Goal: Task Accomplishment & Management: Manage account settings

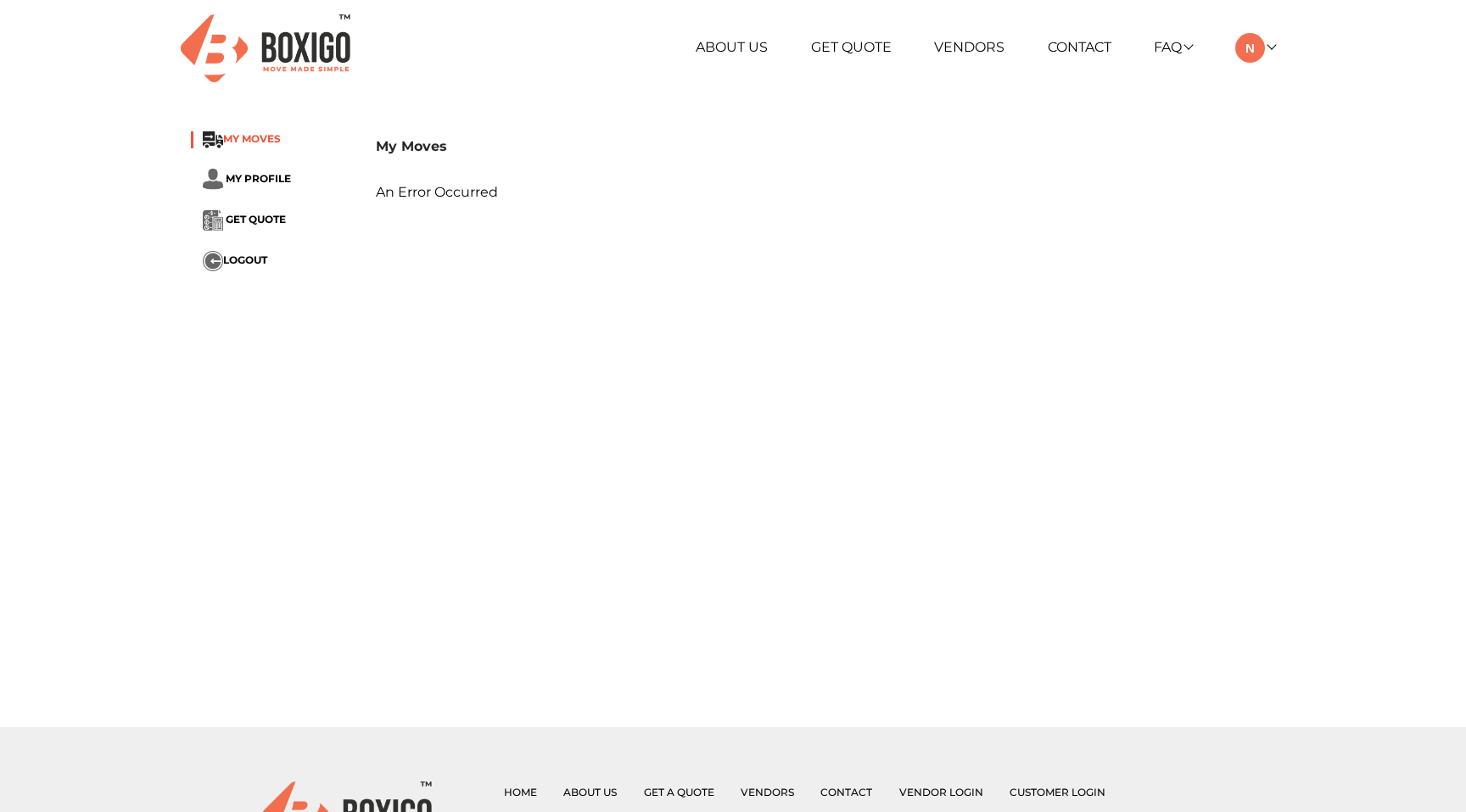
click at [244, 144] on span "MY MOVES" at bounding box center [252, 139] width 58 height 13
click at [253, 180] on span "MY PROFILE" at bounding box center [258, 178] width 66 height 13
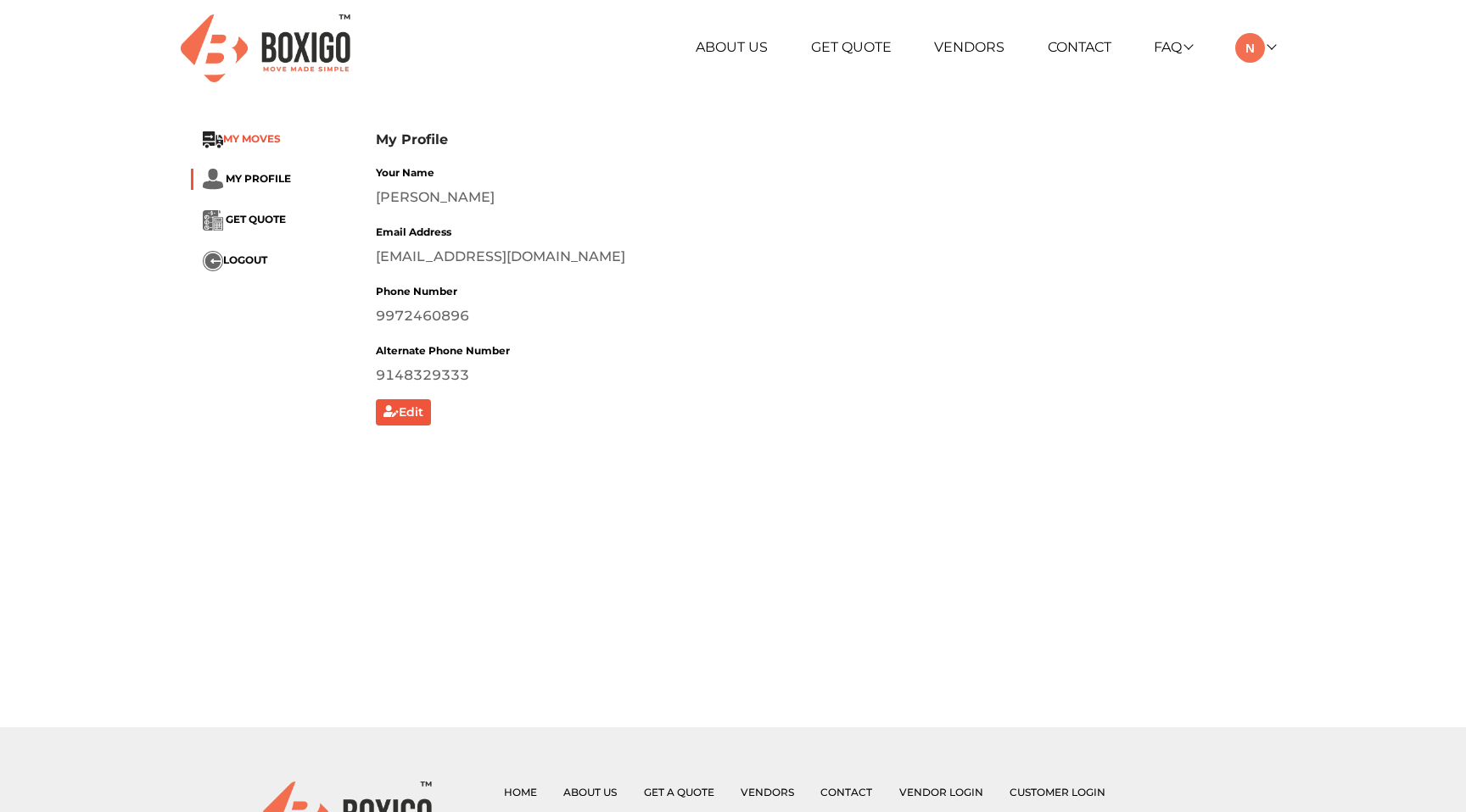
click at [260, 133] on span "MY MOVES" at bounding box center [252, 139] width 58 height 13
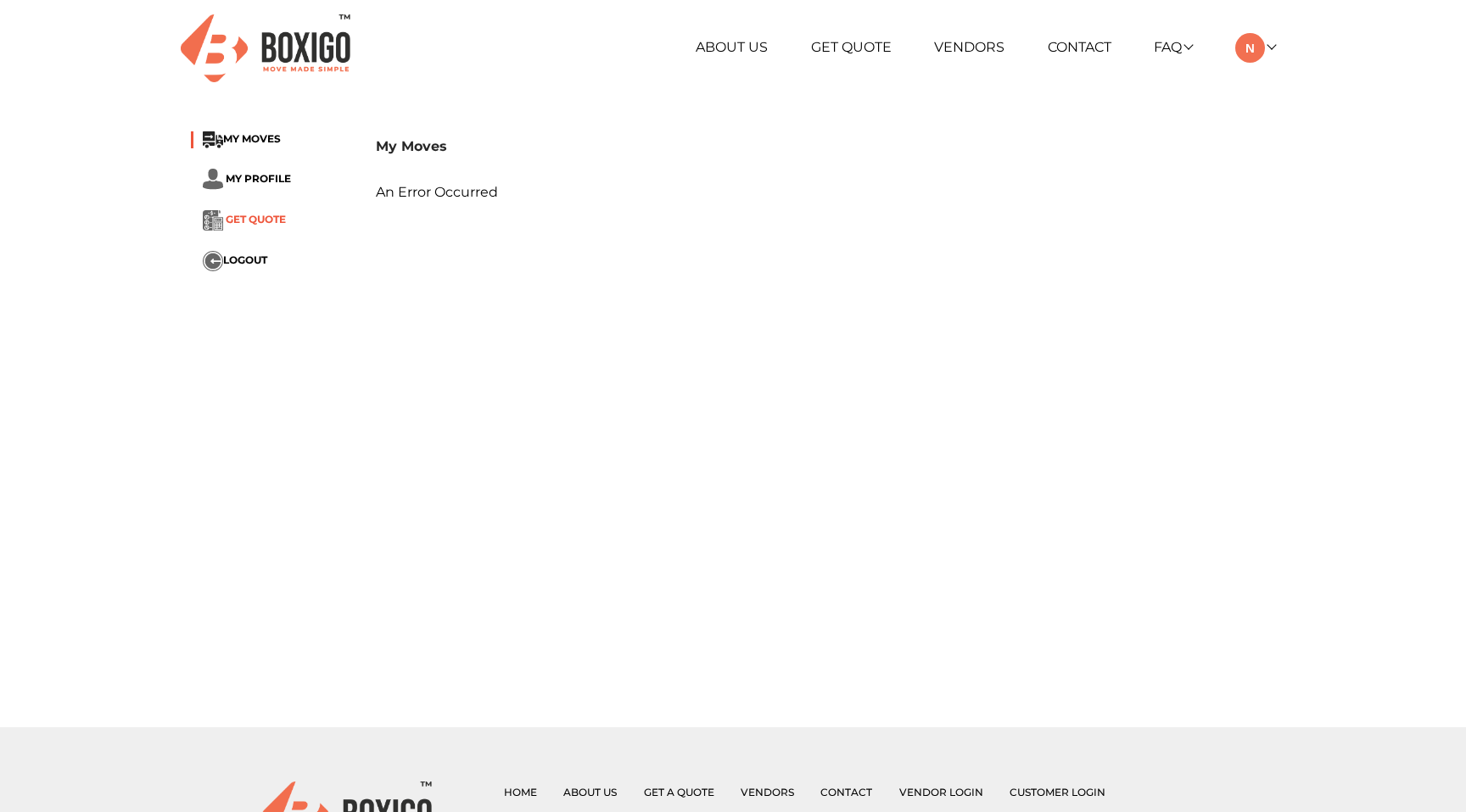
click at [242, 219] on span "GET QUOTE" at bounding box center [255, 219] width 60 height 13
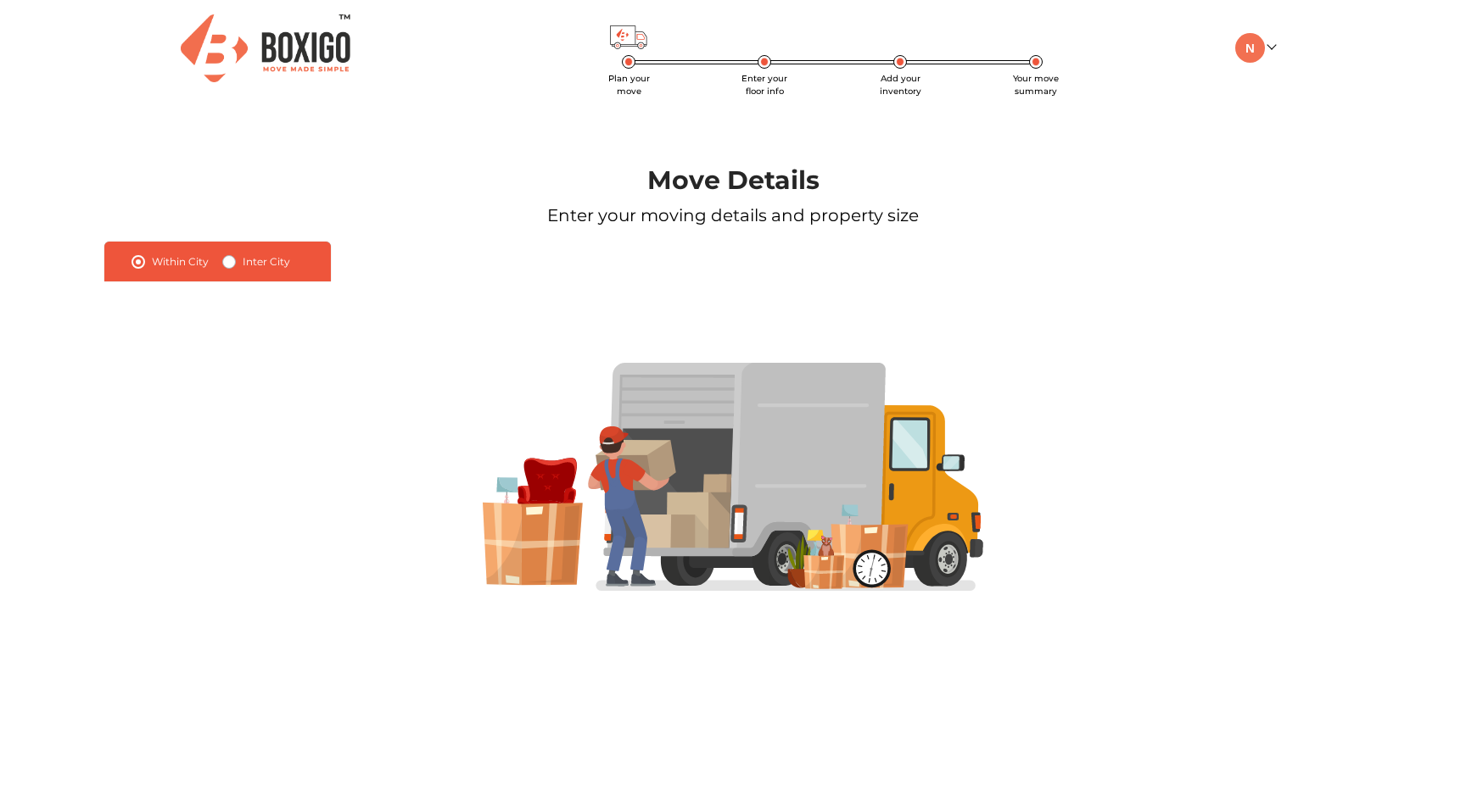
click at [243, 263] on label "Inter City" at bounding box center [267, 262] width 47 height 21
click at [225, 263] on input "Inter City" at bounding box center [229, 260] width 14 height 17
radio input "true"
click at [152, 265] on label "Within City" at bounding box center [180, 262] width 57 height 21
click at [136, 265] on input "Within City" at bounding box center [138, 260] width 14 height 17
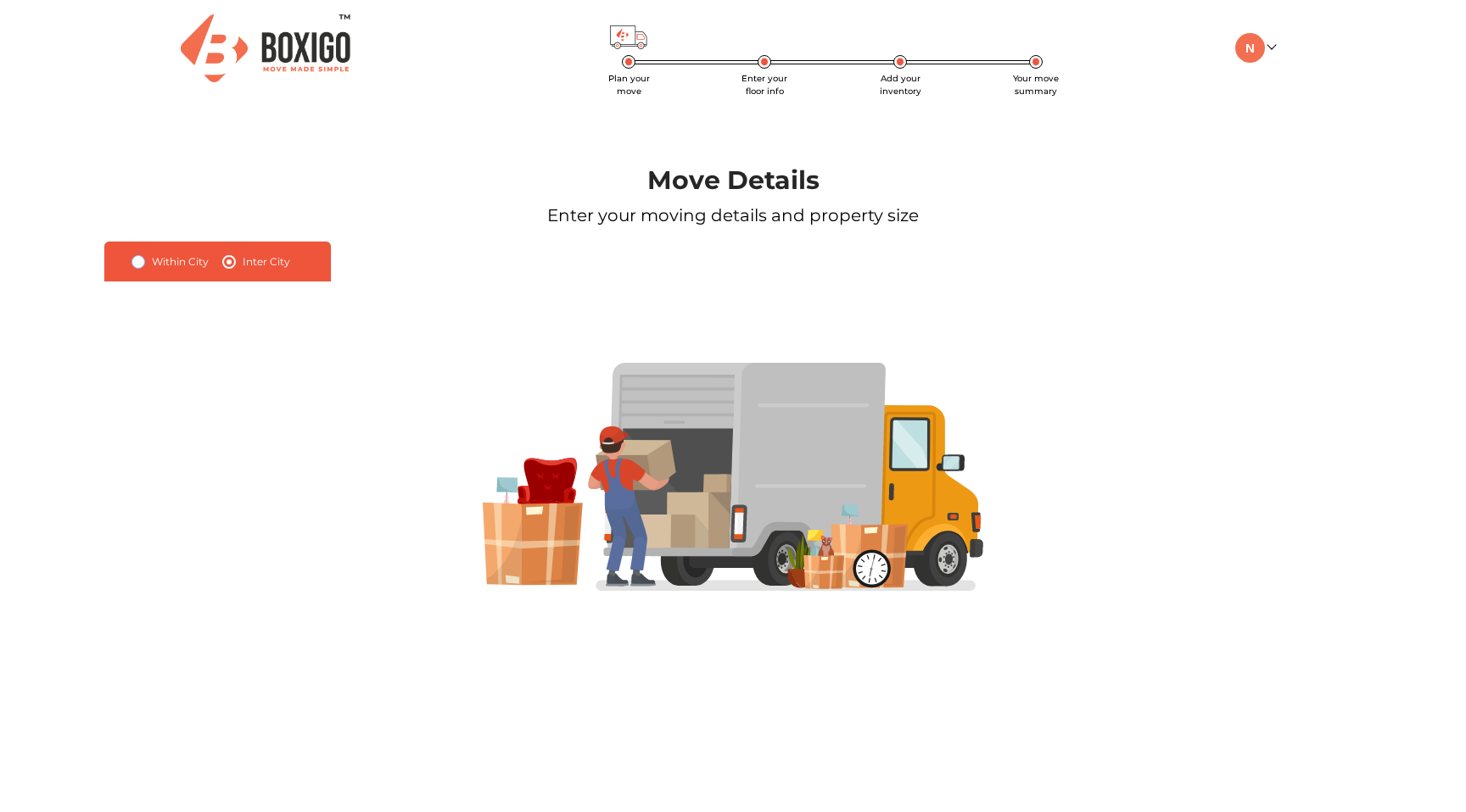
radio input "true"
click at [243, 260] on label "Inter City" at bounding box center [267, 262] width 47 height 21
click at [228, 260] on input "Inter City" at bounding box center [229, 260] width 14 height 17
radio input "true"
click at [243, 268] on label "Inter City" at bounding box center [267, 262] width 47 height 21
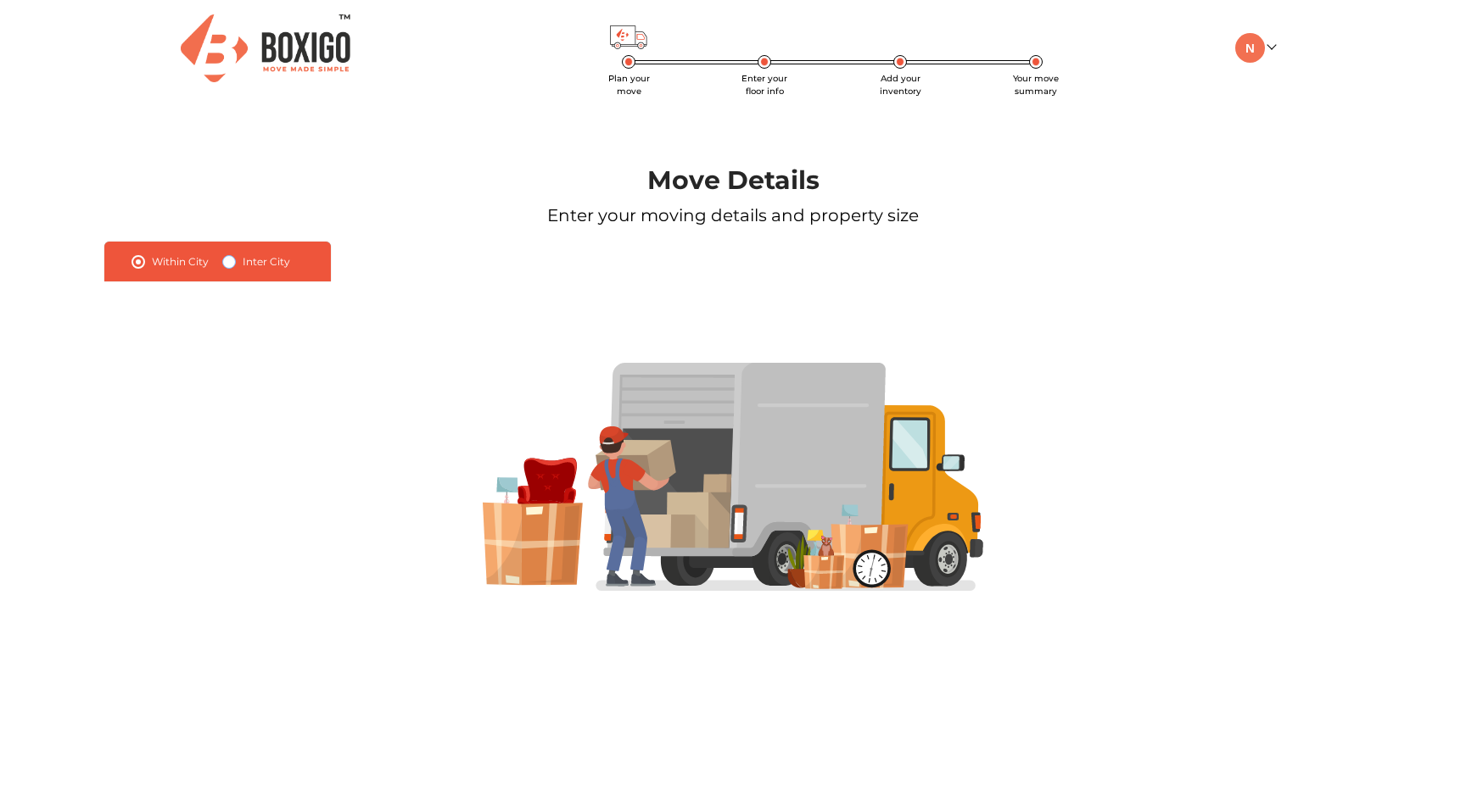
click at [228, 268] on input "Inter City" at bounding box center [229, 260] width 14 height 17
radio input "true"
click at [1270, 47] on link at bounding box center [1255, 47] width 40 height 16
click at [1298, 72] on link "My Moves" at bounding box center [1303, 72] width 136 height 31
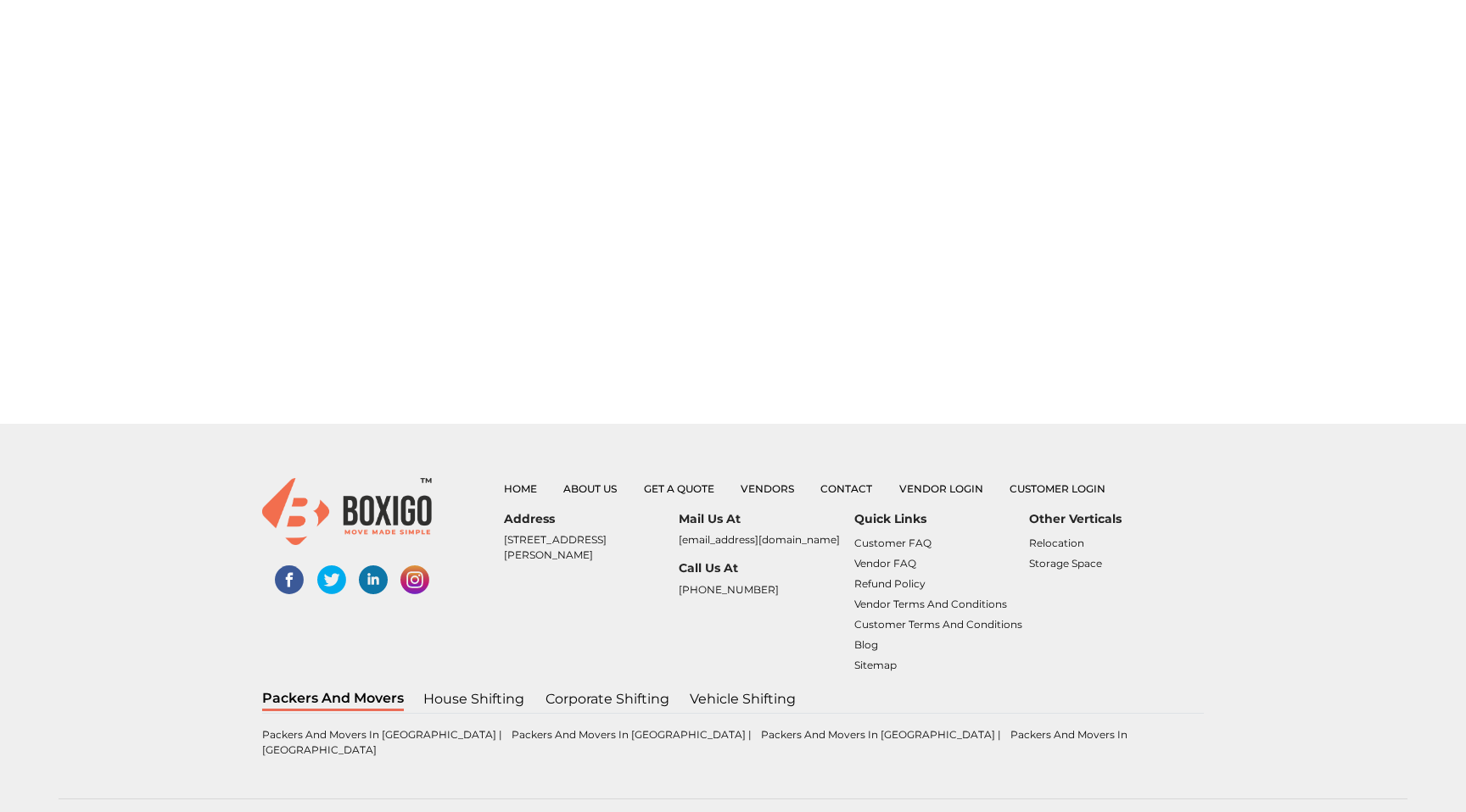
scroll to position [318, 0]
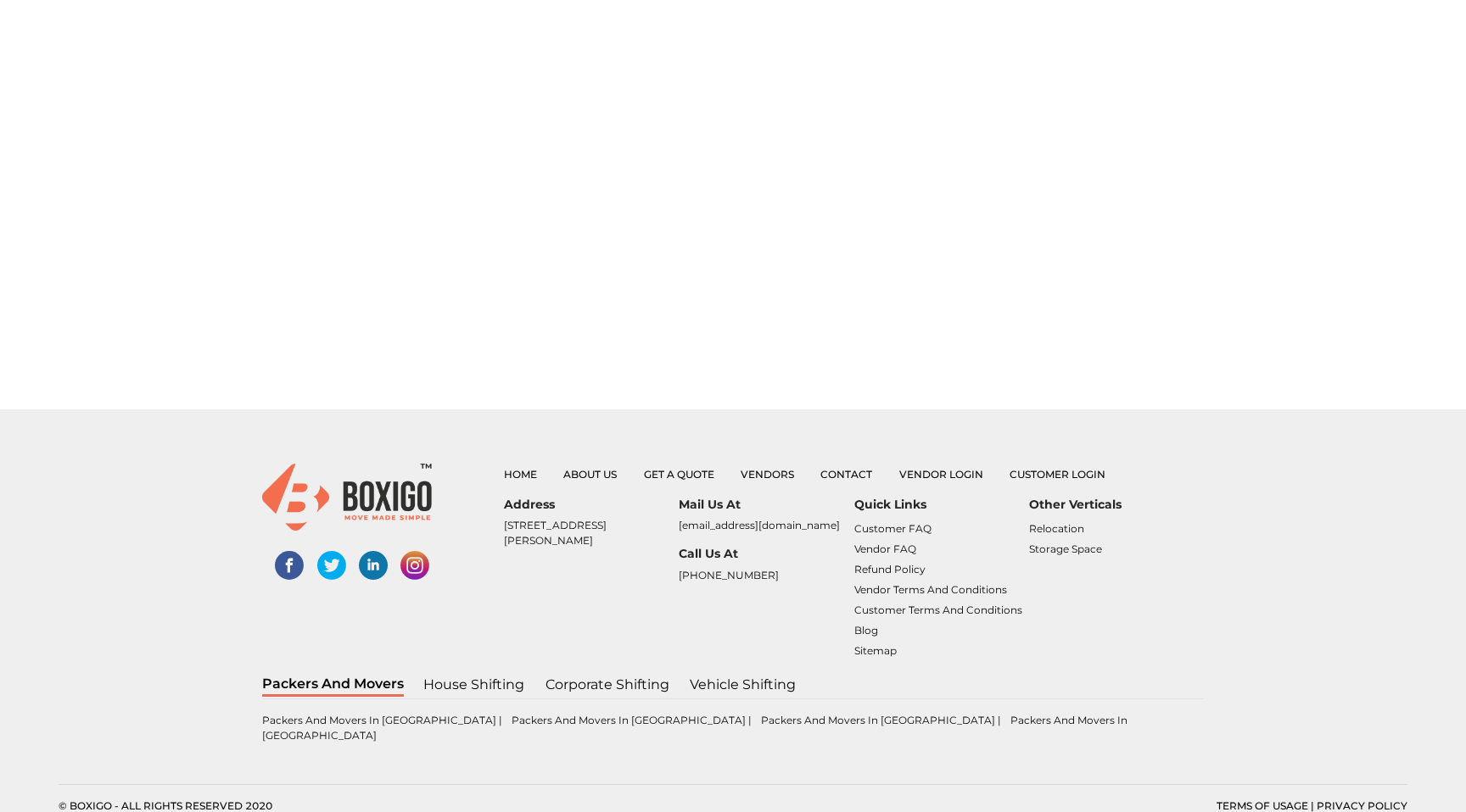
click at [592, 526] on p "No. 26/10, 6th Cross, Ramanna Compound, Mangammanapalya, Bommanahalli, HSR Layo…" at bounding box center [591, 533] width 174 height 30
click at [592, 526] on p "[STREET_ADDRESS][PERSON_NAME]" at bounding box center [591, 533] width 174 height 30
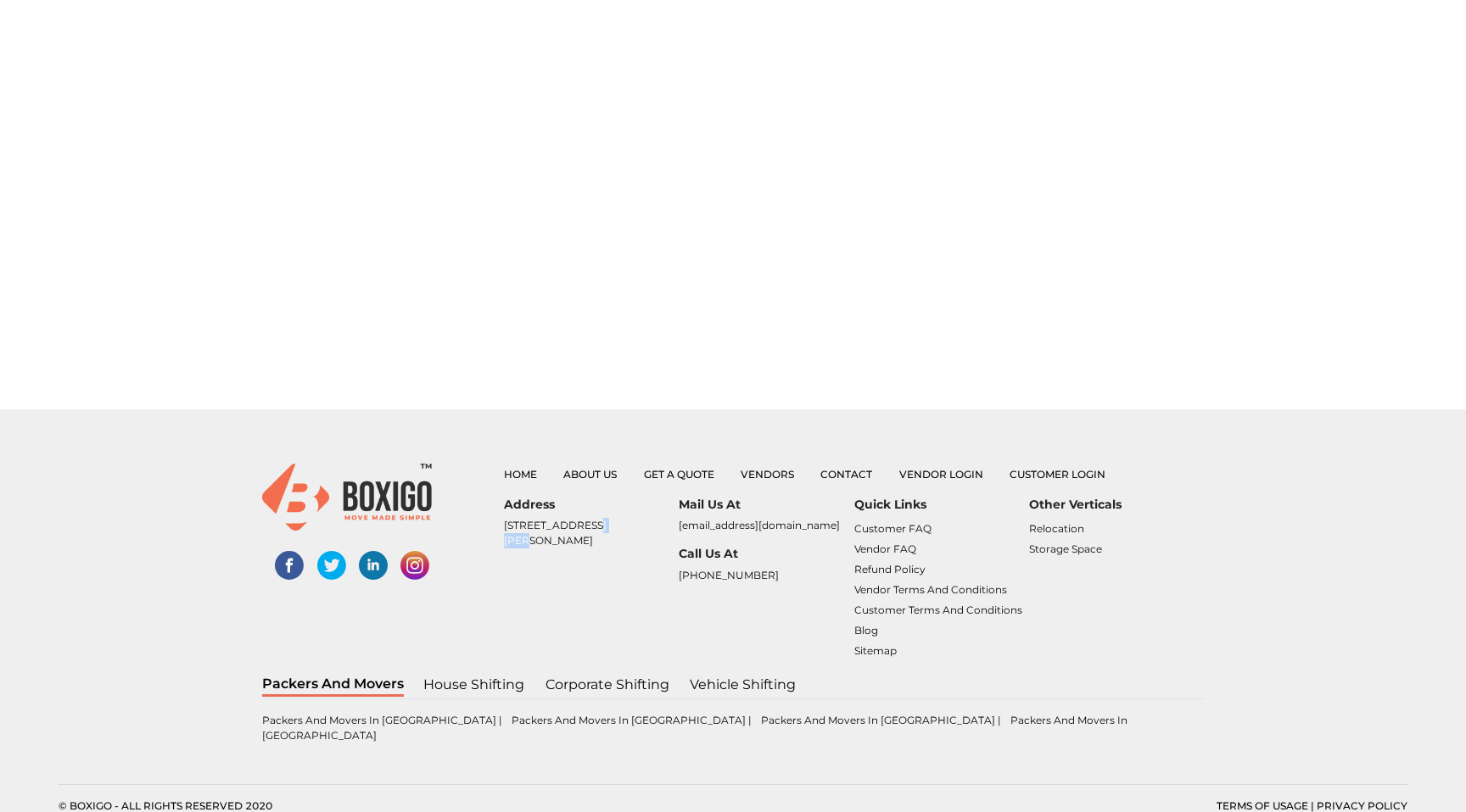
drag, startPoint x: 504, startPoint y: 541, endPoint x: 617, endPoint y: 541, distance: 113.0
click at [617, 541] on p "[STREET_ADDRESS][PERSON_NAME]" at bounding box center [591, 533] width 174 height 30
copy p "Ramanna Compound,"
click at [562, 549] on p "[STREET_ADDRESS][PERSON_NAME]" at bounding box center [591, 533] width 174 height 30
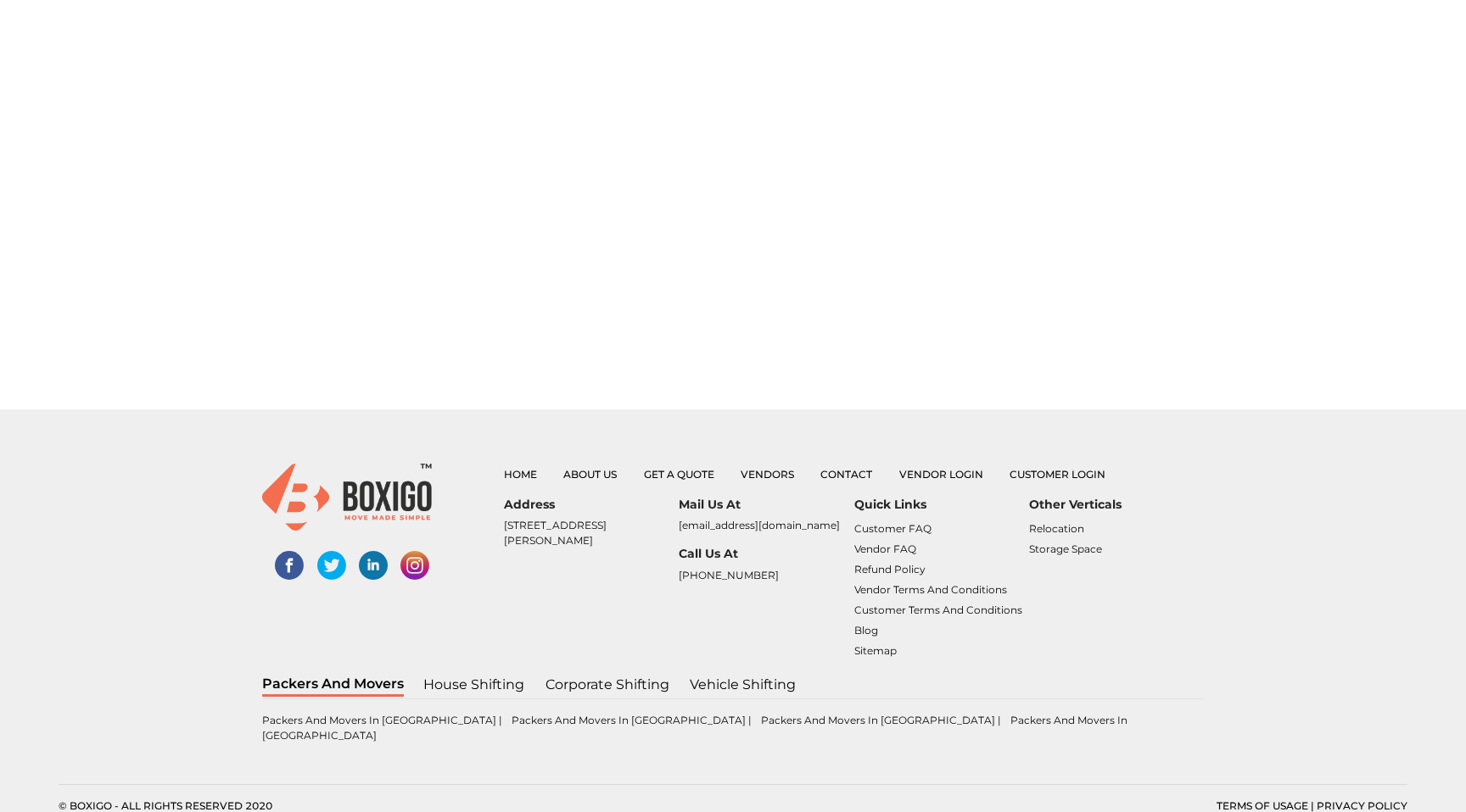
copy p "Mangammanapalya"
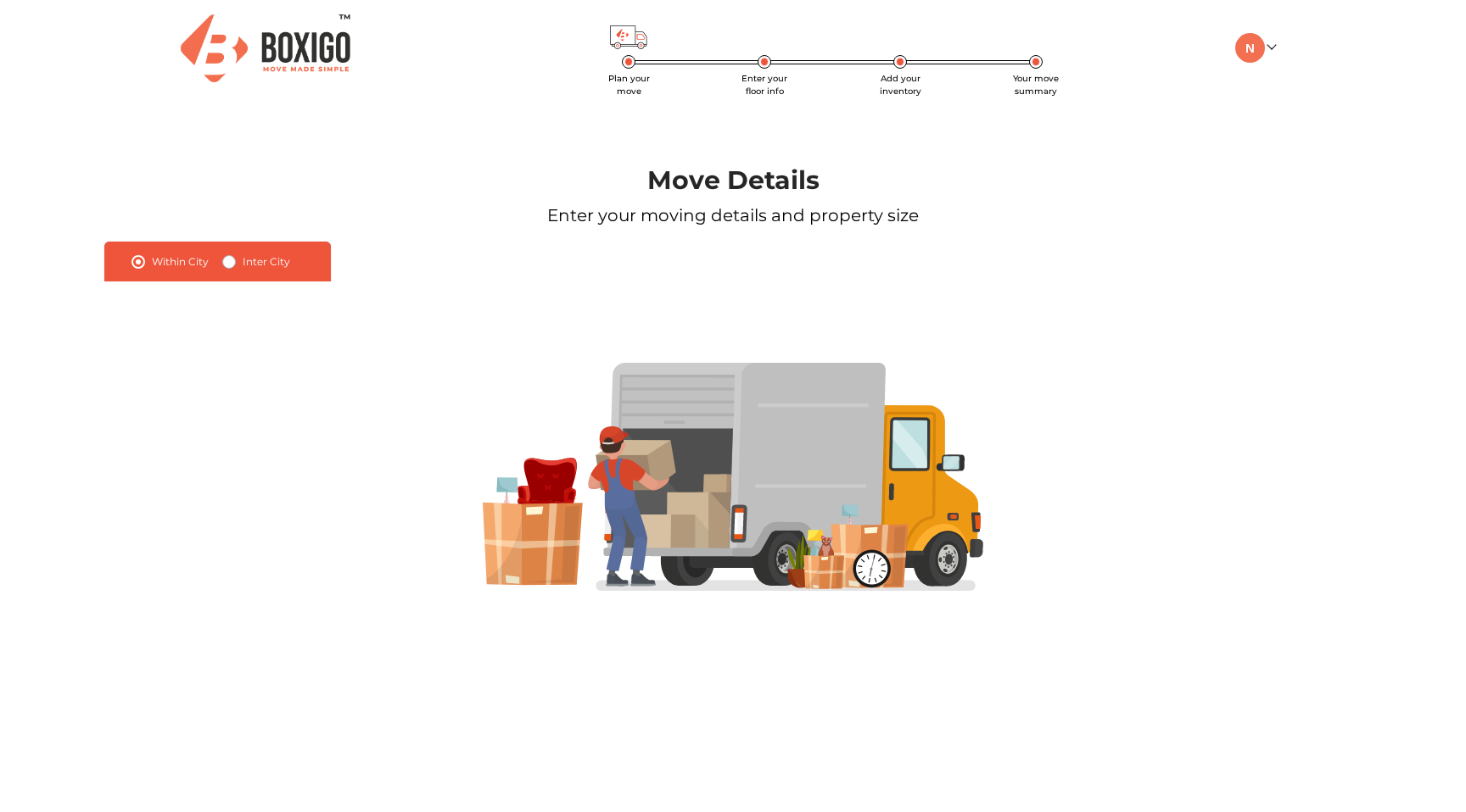
click at [1269, 60] on ul "My Moves My Profile Make Estimate LOGOUT" at bounding box center [1196, 48] width 160 height 29
click at [1267, 51] on link at bounding box center [1255, 47] width 40 height 16
click at [1266, 72] on link "My Moves" at bounding box center [1303, 72] width 136 height 31
